Goal: Navigation & Orientation: Find specific page/section

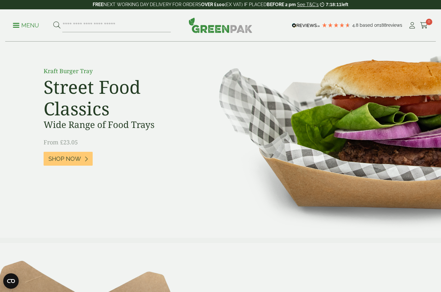
click at [15, 22] on p "Menu" at bounding box center [26, 26] width 26 height 8
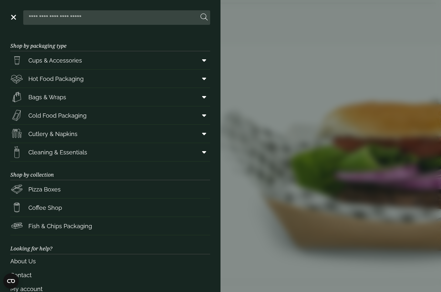
click at [42, 75] on span "Hot Food Packaging" at bounding box center [55, 79] width 55 height 9
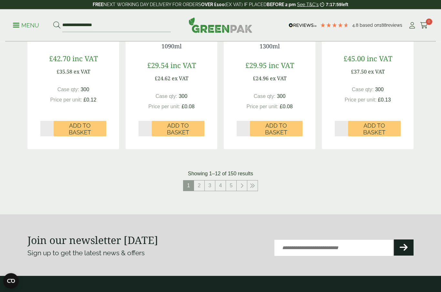
scroll to position [681, 0]
click at [215, 188] on link "3" at bounding box center [210, 186] width 10 height 10
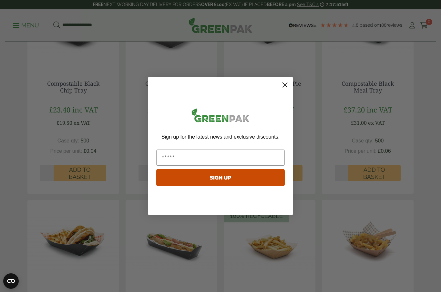
scroll to position [430, 0]
click at [284, 87] on circle "Close dialog" at bounding box center [284, 85] width 11 height 11
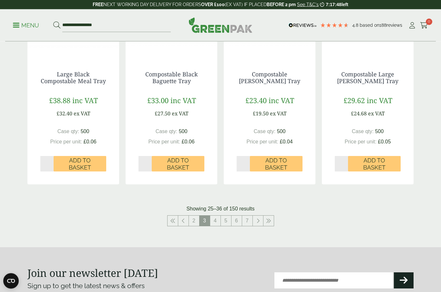
scroll to position [653, 0]
click at [222, 221] on link "5" at bounding box center [226, 221] width 10 height 10
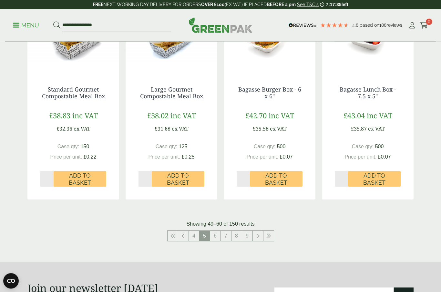
scroll to position [638, 0]
click at [214, 234] on link "6" at bounding box center [215, 236] width 10 height 10
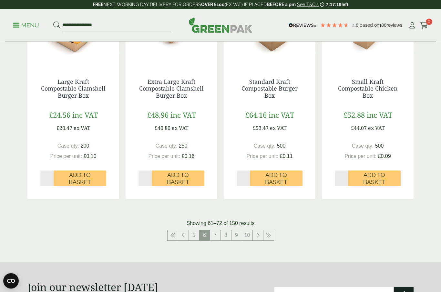
scroll to position [646, 0]
click at [193, 231] on link "5" at bounding box center [194, 235] width 10 height 10
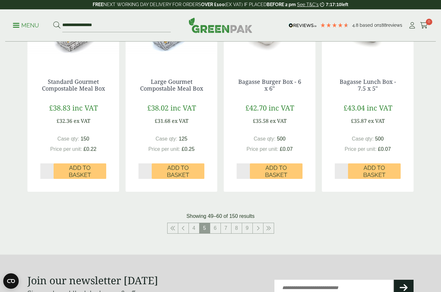
click at [193, 225] on link "4" at bounding box center [194, 228] width 10 height 10
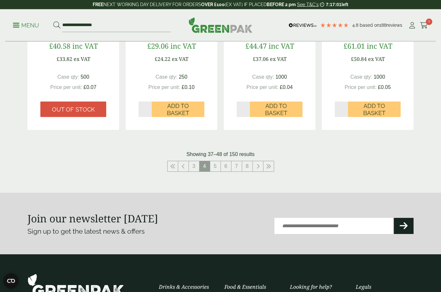
scroll to position [708, 0]
click at [235, 166] on link "7" at bounding box center [236, 166] width 10 height 10
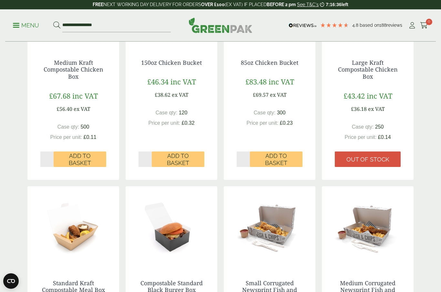
scroll to position [230, 0]
